Goal: Use online tool/utility: Utilize a website feature to perform a specific function

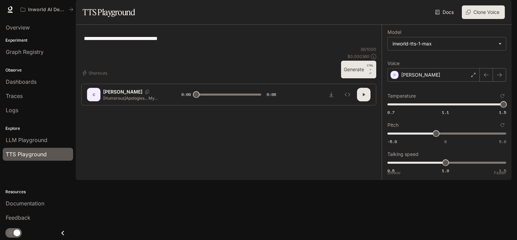
click at [351, 78] on button "Generate CTRL + ⏎" at bounding box center [358, 70] width 35 height 18
click at [356, 78] on button "Generate CTRL + ⏎" at bounding box center [358, 70] width 35 height 18
click at [364, 78] on button "Generate CTRL + ⏎" at bounding box center [358, 70] width 35 height 18
type input "*"
click at [96, 42] on textarea "**********" at bounding box center [229, 39] width 290 height 8
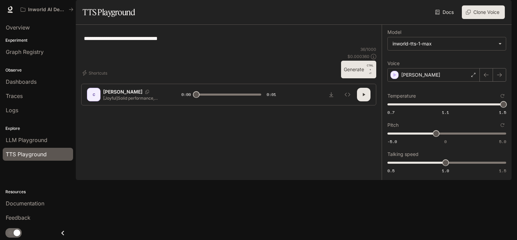
click at [96, 42] on textarea "**********" at bounding box center [229, 39] width 290 height 8
type textarea "**********"
click at [350, 78] on button "Generate CTRL + ⏎" at bounding box center [358, 70] width 35 height 18
click at [334, 101] on button "Download audio" at bounding box center [332, 95] width 14 height 14
click at [353, 78] on button "Generate CTRL + ⏎" at bounding box center [358, 70] width 35 height 18
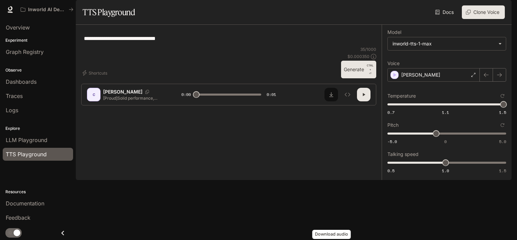
click at [332, 97] on icon "Download audio" at bounding box center [331, 94] width 5 height 5
click at [348, 78] on button "Generate CTRL + ⏎" at bounding box center [358, 70] width 35 height 18
click at [329, 97] on icon "Download audio" at bounding box center [331, 94] width 5 height 5
click at [350, 78] on button "Generate CTRL + ⏎" at bounding box center [358, 70] width 35 height 18
click at [332, 97] on icon "Download audio" at bounding box center [331, 94] width 4 height 5
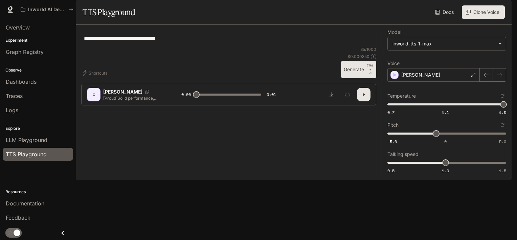
click at [348, 78] on button "Generate CTRL + ⏎" at bounding box center [358, 70] width 35 height 18
click at [332, 97] on icon "Download audio" at bounding box center [331, 94] width 4 height 5
click at [349, 78] on button "Generate CTRL + ⏎" at bounding box center [358, 70] width 35 height 18
drag, startPoint x: 349, startPoint y: 191, endPoint x: 347, endPoint y: 193, distance: 3.6
click at [347, 78] on button "Generate CTRL + ⏎" at bounding box center [358, 70] width 35 height 18
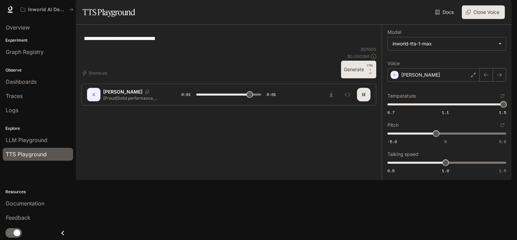
type input "*"
click at [91, 42] on textarea "**********" at bounding box center [229, 39] width 290 height 8
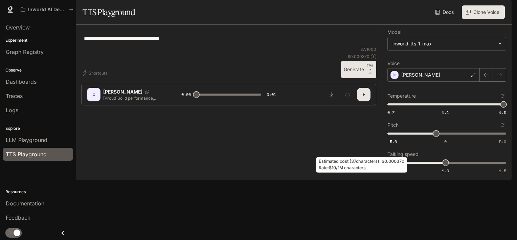
type textarea "**********"
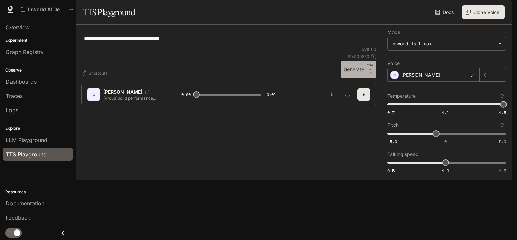
click at [361, 78] on button "Generate CTRL + ⏎" at bounding box center [358, 70] width 35 height 18
click at [349, 78] on button "Generate CTRL + ⏎" at bounding box center [358, 70] width 35 height 18
click at [350, 78] on button "Generate CTRL + ⏎" at bounding box center [358, 70] width 35 height 18
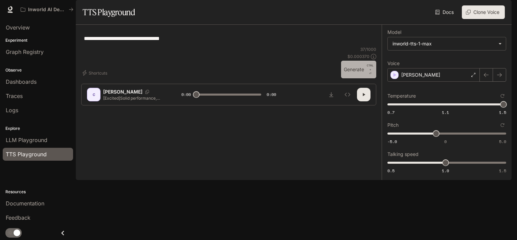
click at [352, 78] on button "Generate CTRL + ⏎" at bounding box center [358, 70] width 35 height 18
click at [334, 101] on button "Download audio" at bounding box center [332, 95] width 14 height 14
click at [350, 78] on button "Generate CTRL + ⏎" at bounding box center [358, 70] width 35 height 18
click at [351, 78] on button "Generate CTRL + ⏎" at bounding box center [358, 70] width 35 height 18
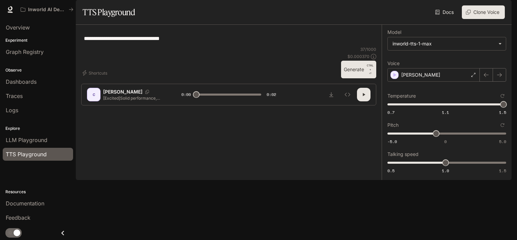
click at [351, 78] on button "Generate CTRL + ⏎" at bounding box center [358, 70] width 35 height 18
click at [333, 97] on icon "Download audio" at bounding box center [331, 94] width 5 height 5
click at [347, 78] on button "Generate CTRL + ⏎" at bounding box center [358, 70] width 35 height 18
click at [358, 78] on button "Generate CTRL + ⏎" at bounding box center [358, 70] width 35 height 18
click at [333, 97] on icon "Download audio" at bounding box center [331, 94] width 5 height 5
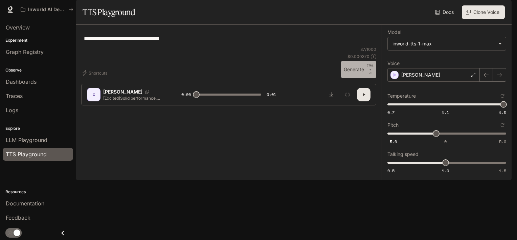
click at [349, 78] on button "Generate CTRL + ⏎" at bounding box center [358, 70] width 35 height 18
click at [329, 97] on icon "Download audio" at bounding box center [331, 94] width 5 height 5
click at [344, 78] on button "Generate CTRL + ⏎" at bounding box center [358, 70] width 35 height 18
click at [352, 78] on button "Generate CTRL + ⏎" at bounding box center [358, 70] width 35 height 18
type input "*"
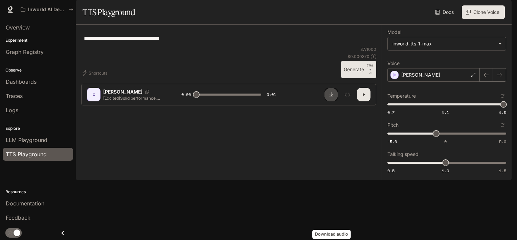
click at [330, 101] on button "Download audio" at bounding box center [332, 95] width 14 height 14
